Goal: Task Accomplishment & Management: Manage account settings

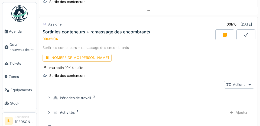
scroll to position [2, 0]
click at [219, 39] on div at bounding box center [225, 34] width 19 height 11
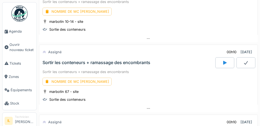
scroll to position [1162, 0]
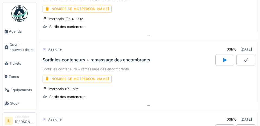
click at [221, 65] on div at bounding box center [225, 60] width 19 height 11
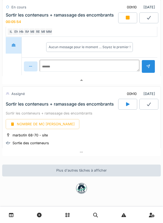
scroll to position [1357, 0]
click at [120, 20] on div at bounding box center [127, 17] width 19 height 11
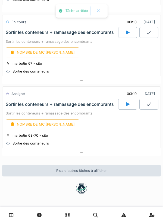
scroll to position [1237, 0]
click at [125, 108] on div at bounding box center [127, 104] width 19 height 11
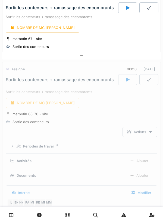
scroll to position [1302, 0]
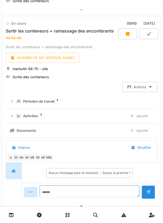
click at [126, 36] on icon at bounding box center [128, 34] width 4 height 4
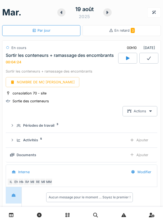
scroll to position [0, 0]
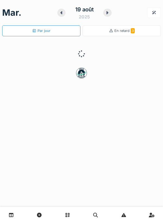
click at [136, 34] on div "En retard 3" at bounding box center [121, 30] width 78 height 11
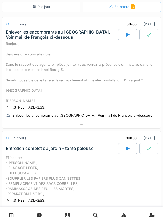
scroll to position [5, 0]
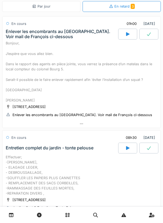
click at [27, 7] on div "Par jour" at bounding box center [41, 6] width 78 height 11
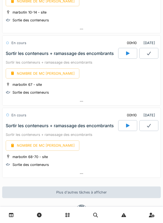
scroll to position [672, 0]
